Goal: Find specific page/section: Find specific page/section

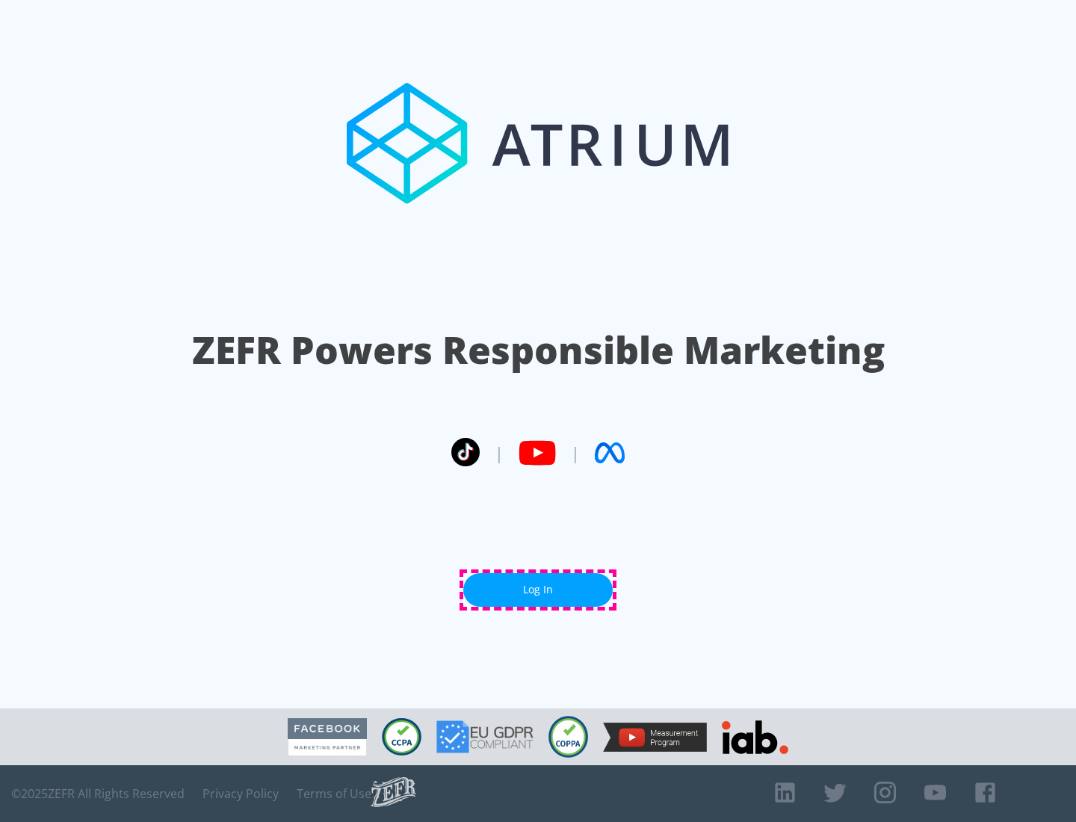
click at [538, 590] on link "Log In" at bounding box center [537, 590] width 149 height 34
